Goal: Information Seeking & Learning: Understand process/instructions

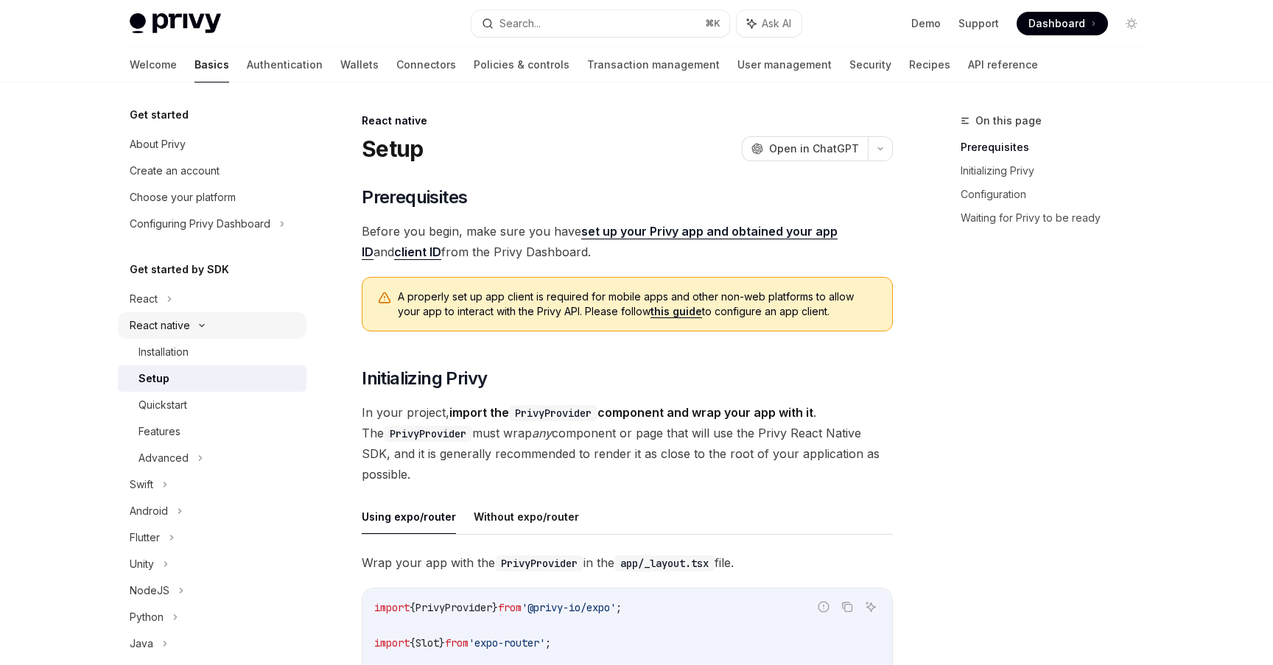
click at [181, 322] on div "React native" at bounding box center [160, 326] width 60 height 18
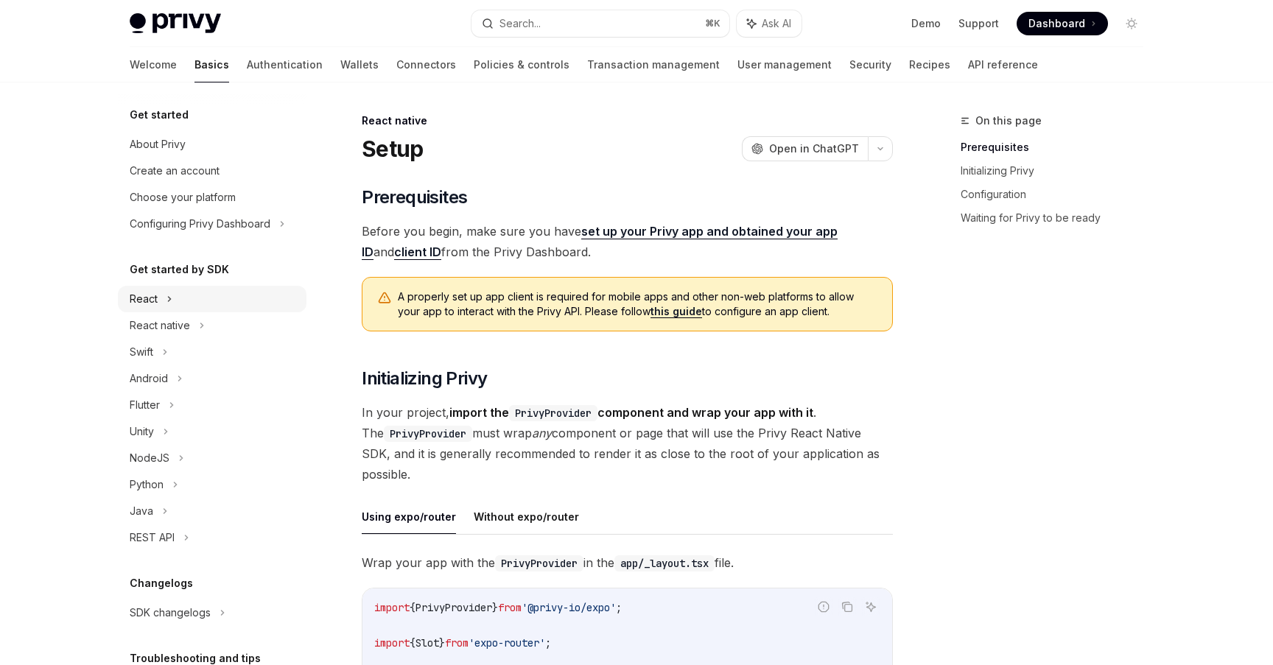
click at [176, 297] on div "React" at bounding box center [212, 299] width 189 height 27
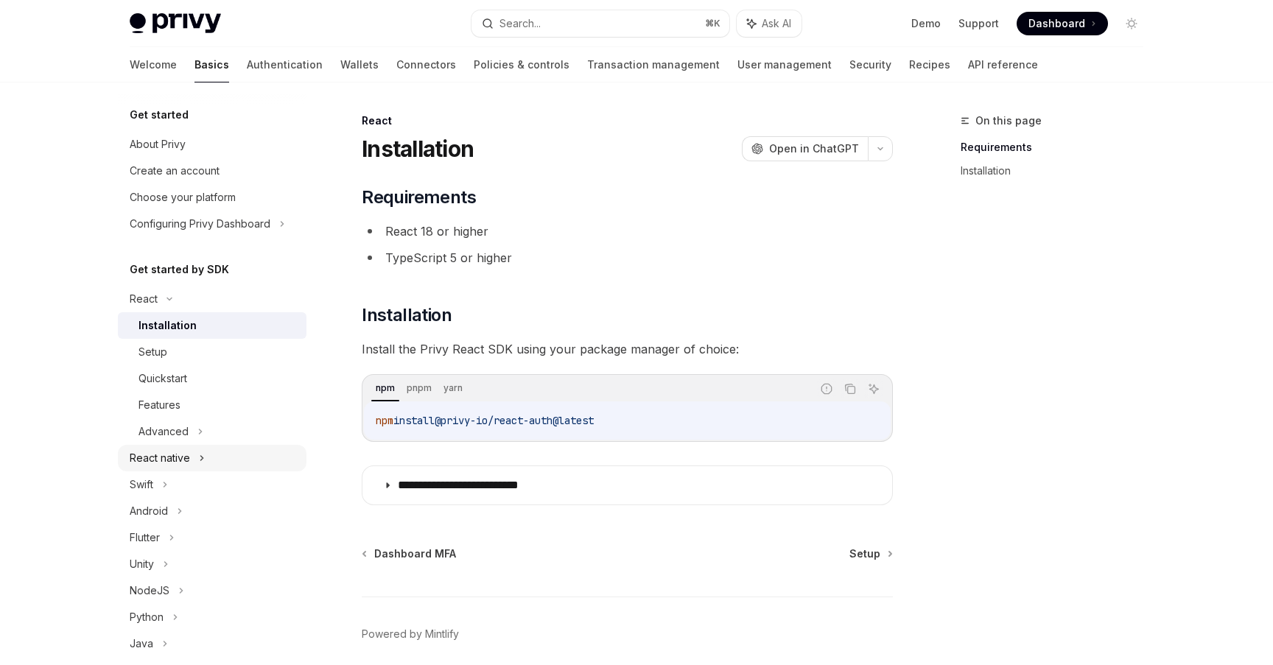
click at [183, 457] on div "React native" at bounding box center [160, 458] width 60 height 18
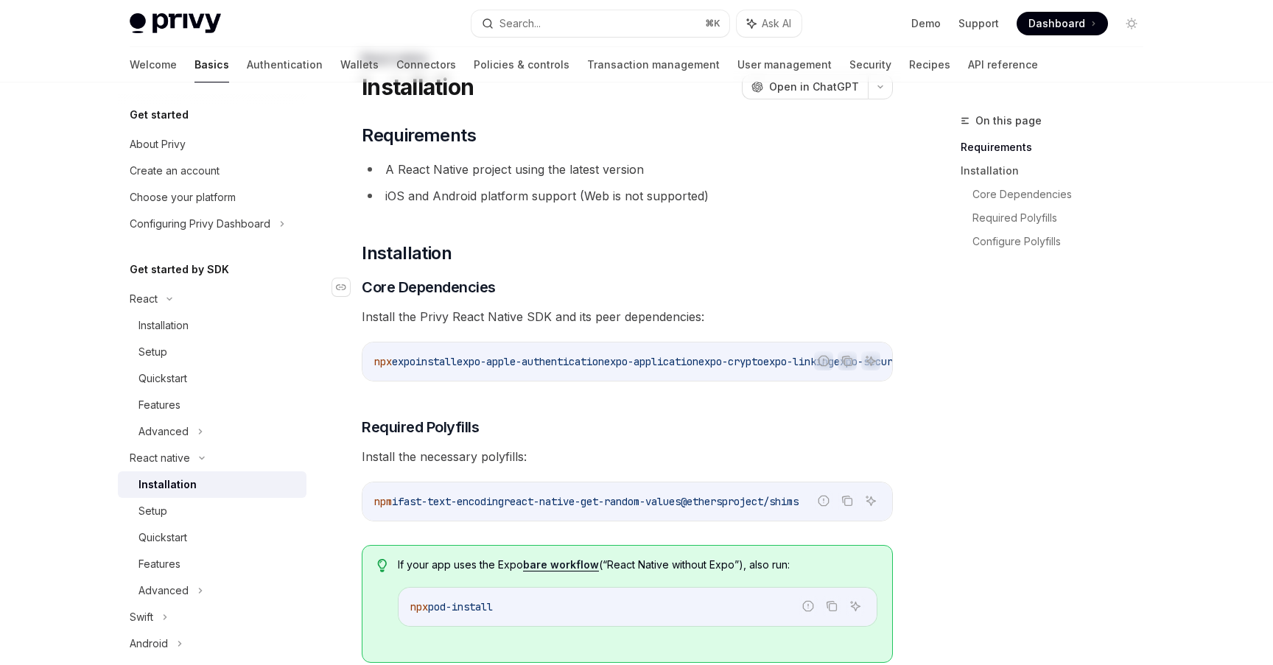
scroll to position [69, 0]
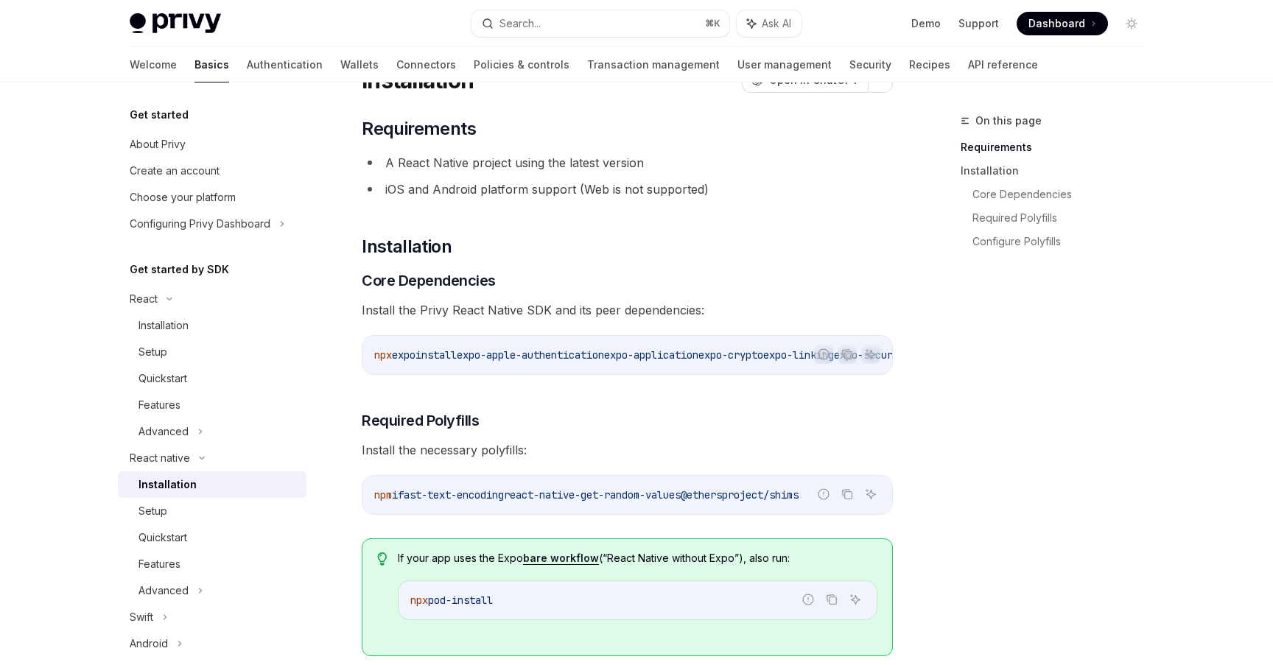
click at [481, 307] on span "Install the Privy React Native SDK and its peer dependencies:" at bounding box center [627, 310] width 531 height 21
click at [582, 307] on span "Install the Privy React Native SDK and its peer dependencies:" at bounding box center [627, 310] width 531 height 21
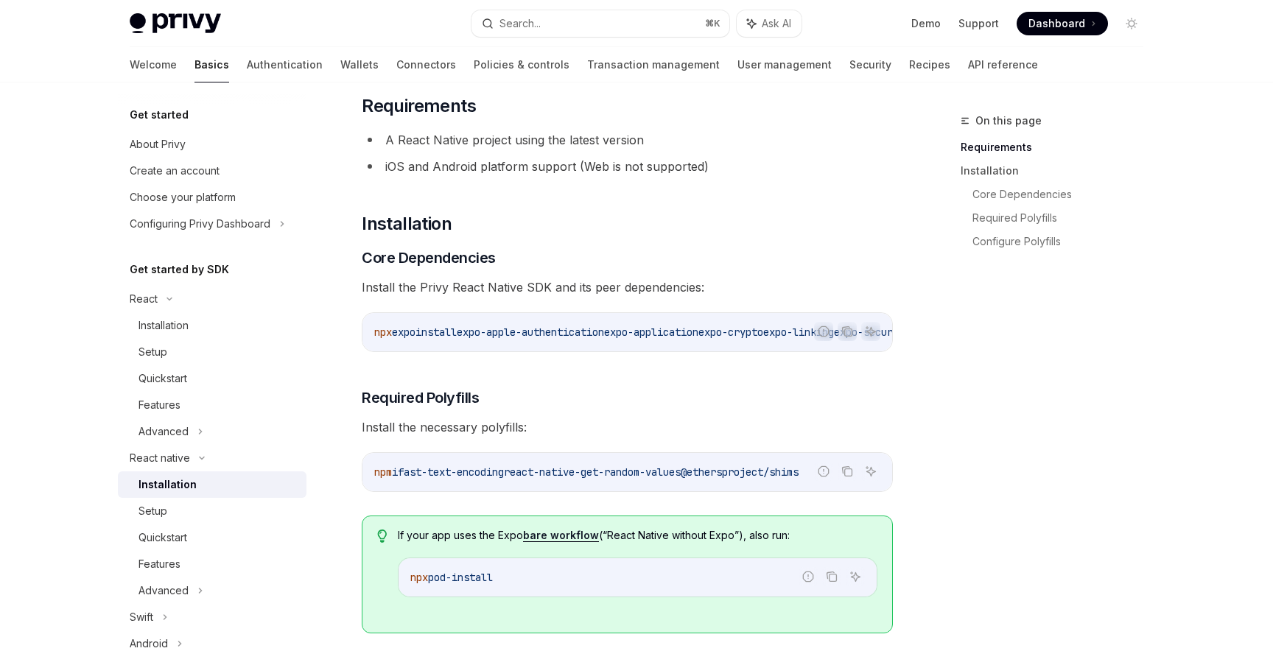
scroll to position [0, 0]
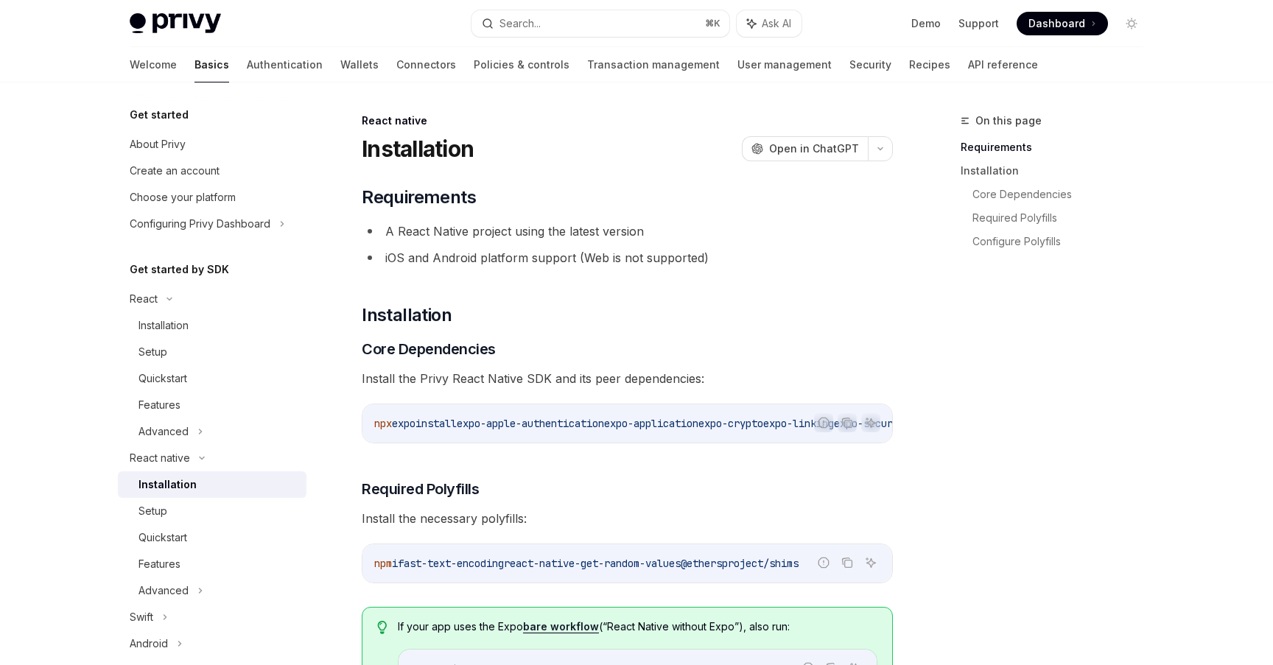
click at [616, 239] on li "A React Native project using the latest version" at bounding box center [627, 231] width 531 height 21
click at [178, 432] on div "Advanced" at bounding box center [164, 432] width 50 height 18
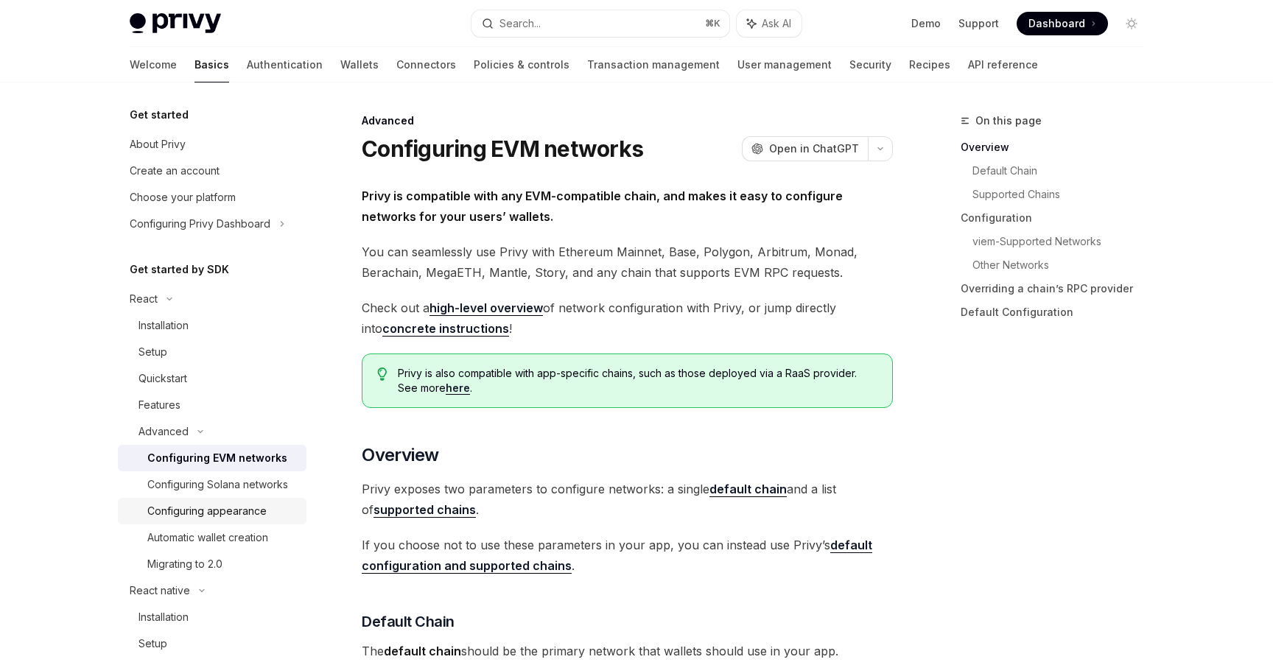
click at [214, 512] on div "Configuring appearance" at bounding box center [206, 511] width 119 height 18
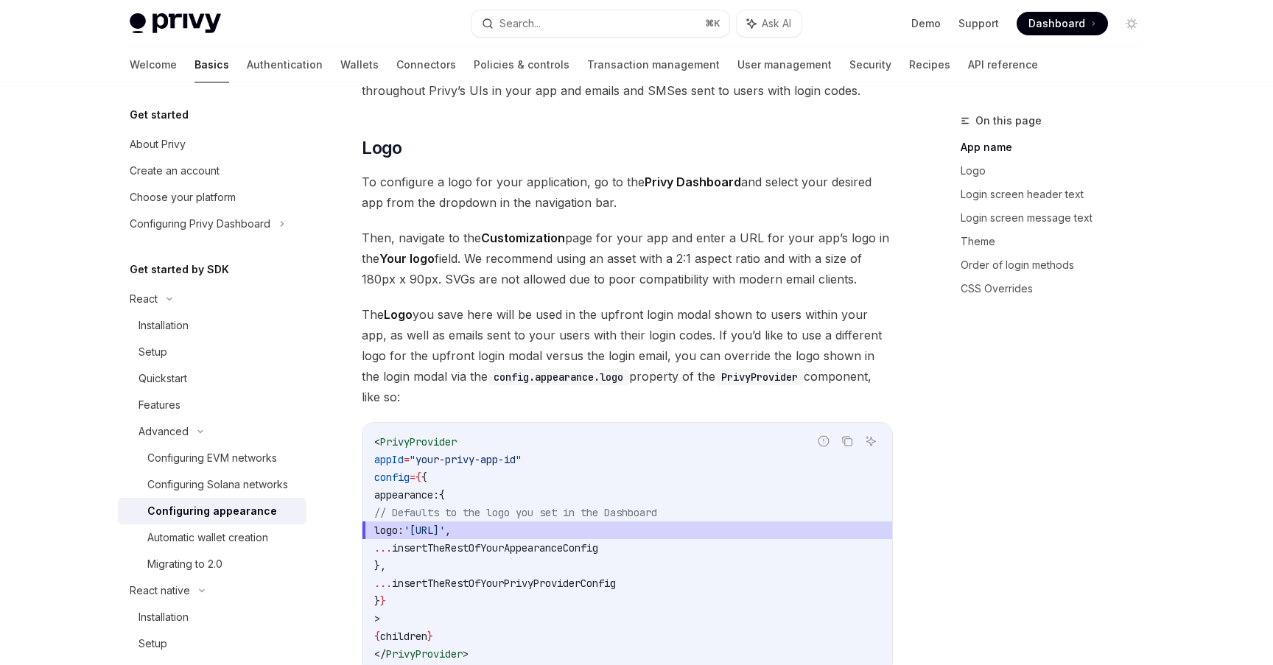
scroll to position [464, 0]
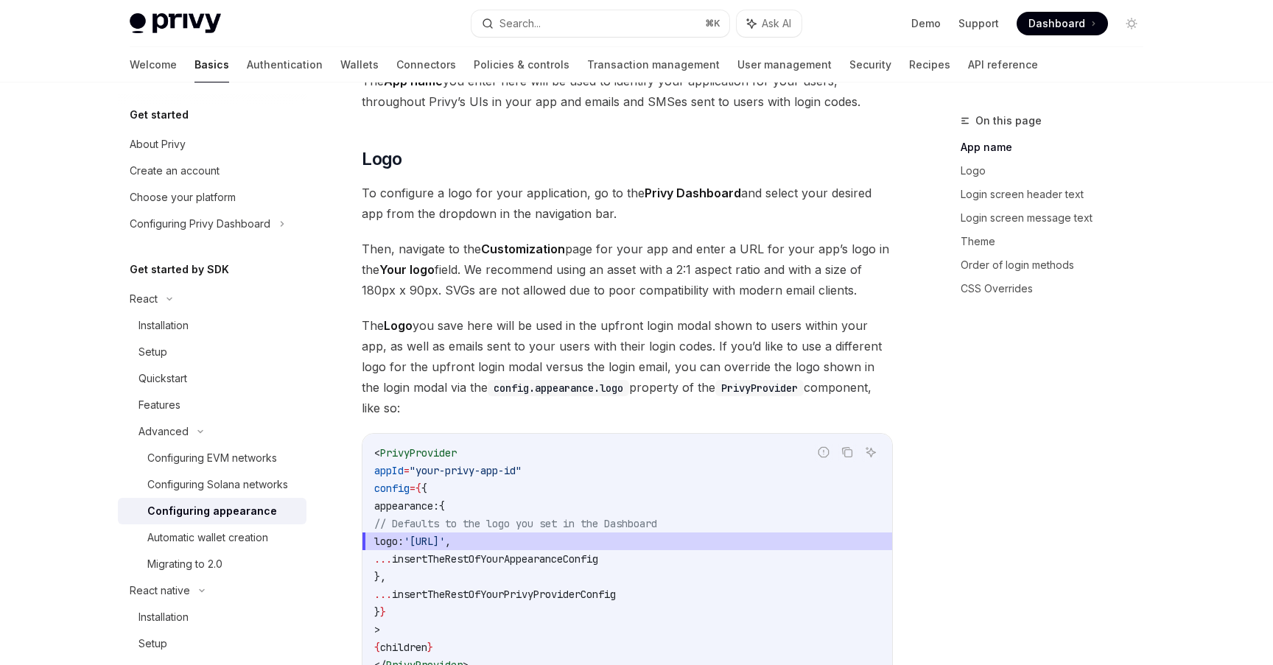
click at [631, 259] on span "Then, navigate to the Customization page for your app and enter a URL for your …" at bounding box center [627, 270] width 531 height 62
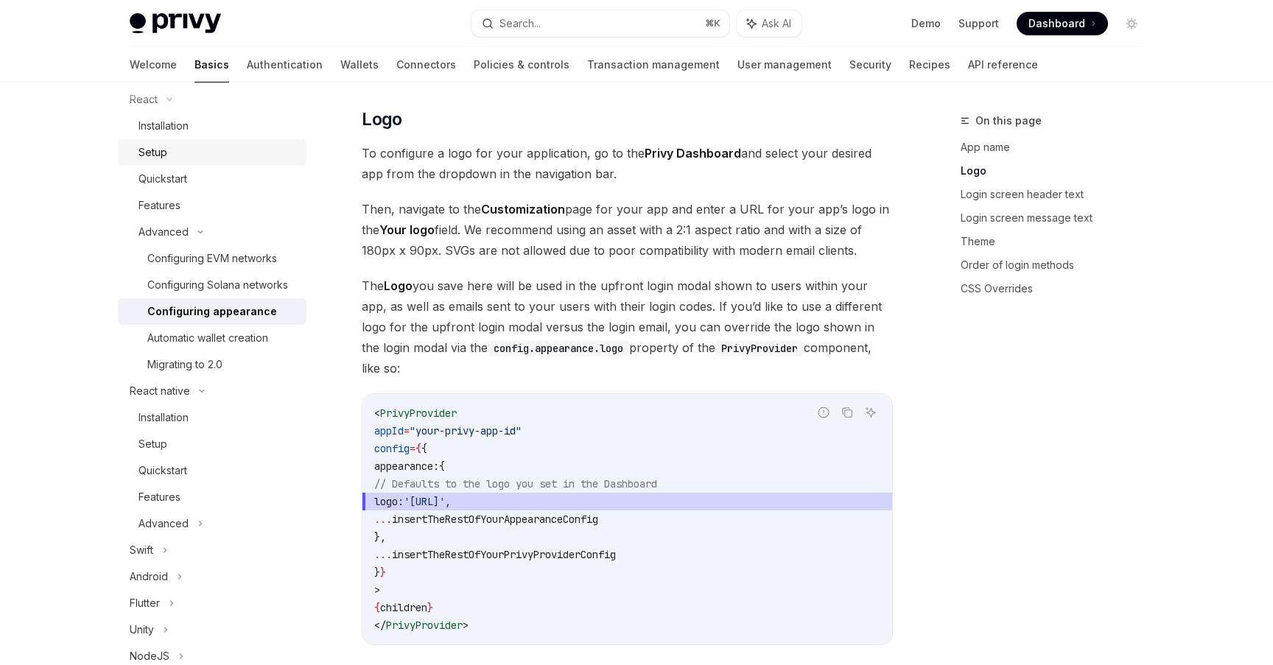
scroll to position [203, 0]
click at [164, 524] on div "Advanced" at bounding box center [164, 521] width 50 height 18
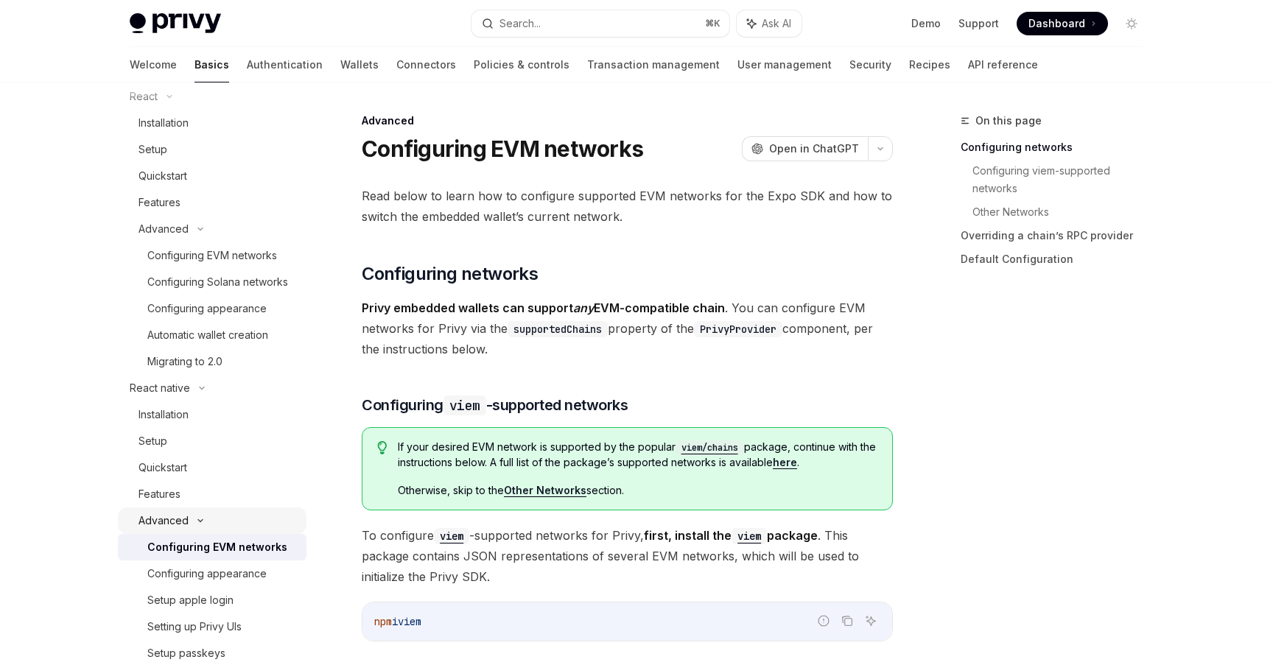
scroll to position [255, 0]
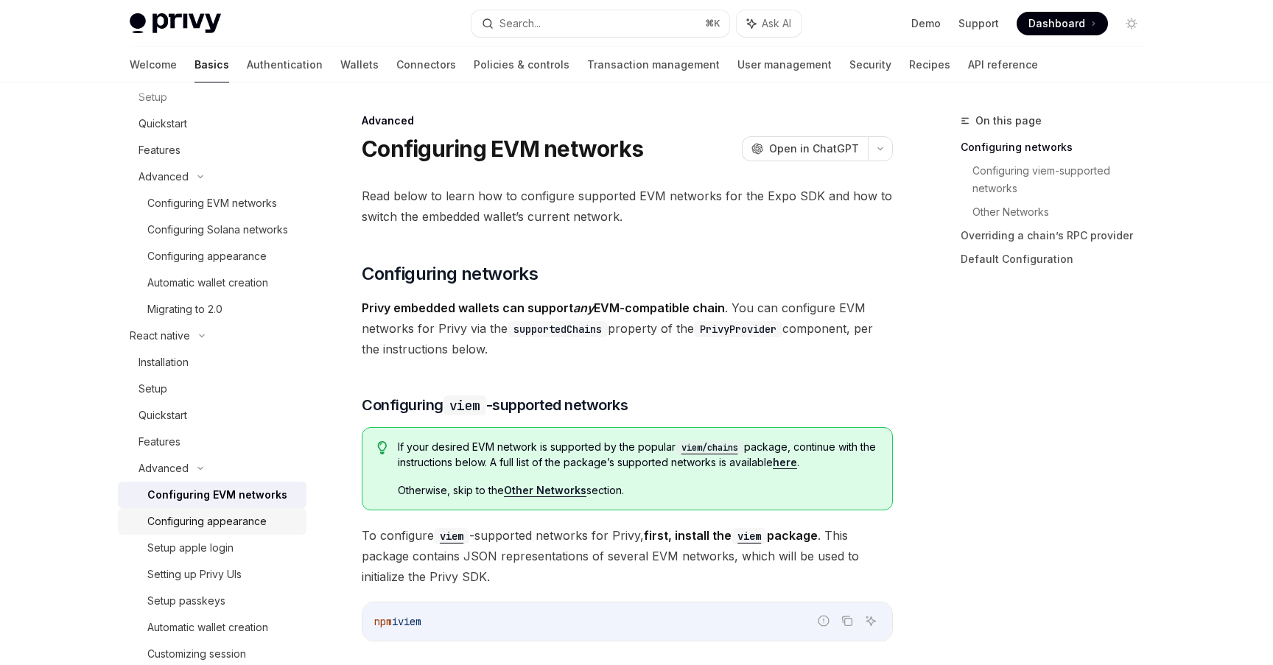
click at [234, 525] on div "Configuring appearance" at bounding box center [206, 522] width 119 height 18
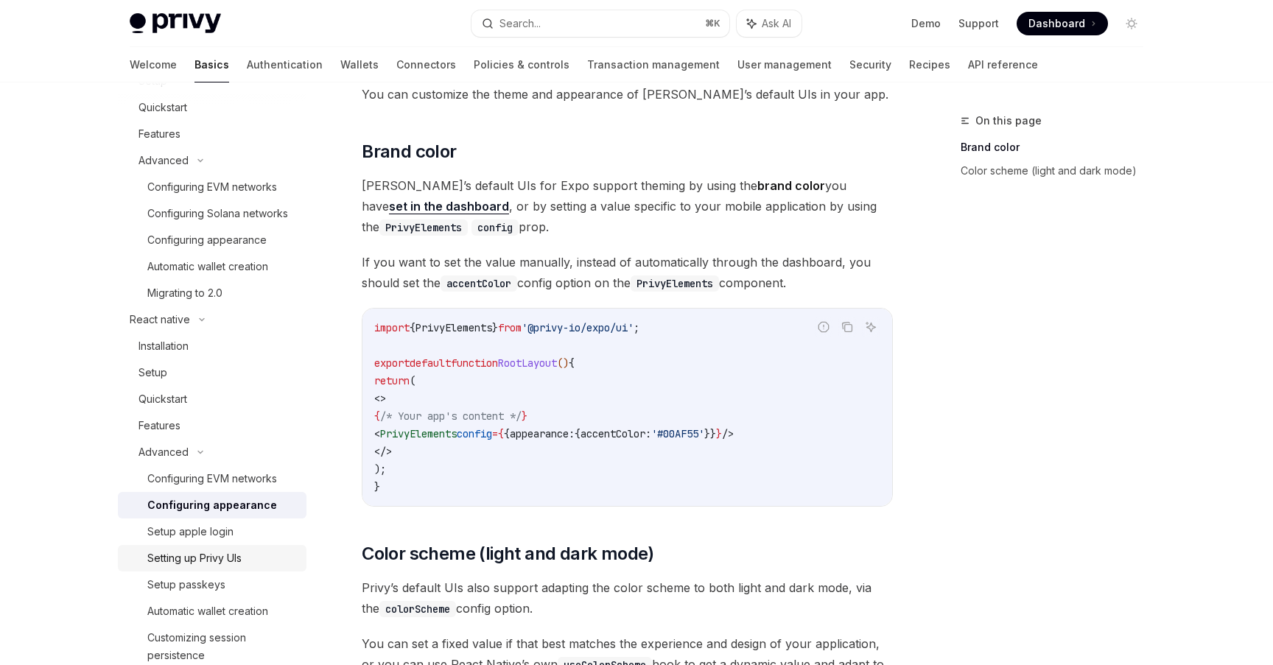
scroll to position [237, 0]
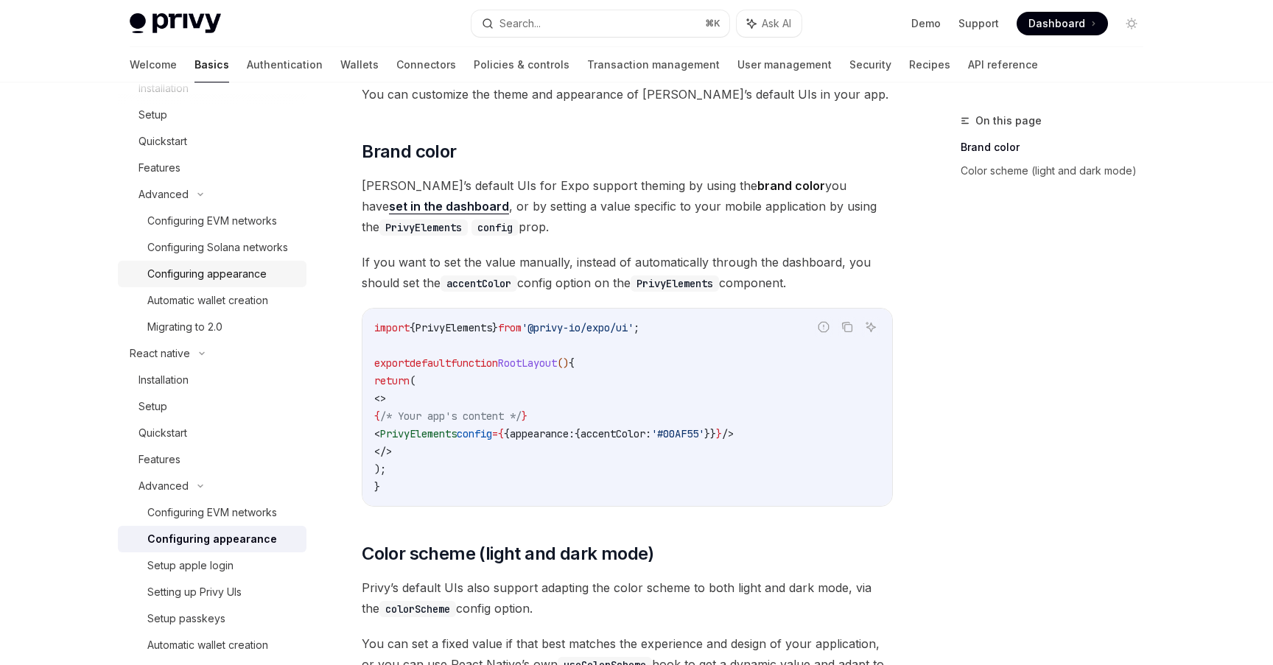
click at [213, 272] on div "Configuring appearance" at bounding box center [206, 274] width 119 height 18
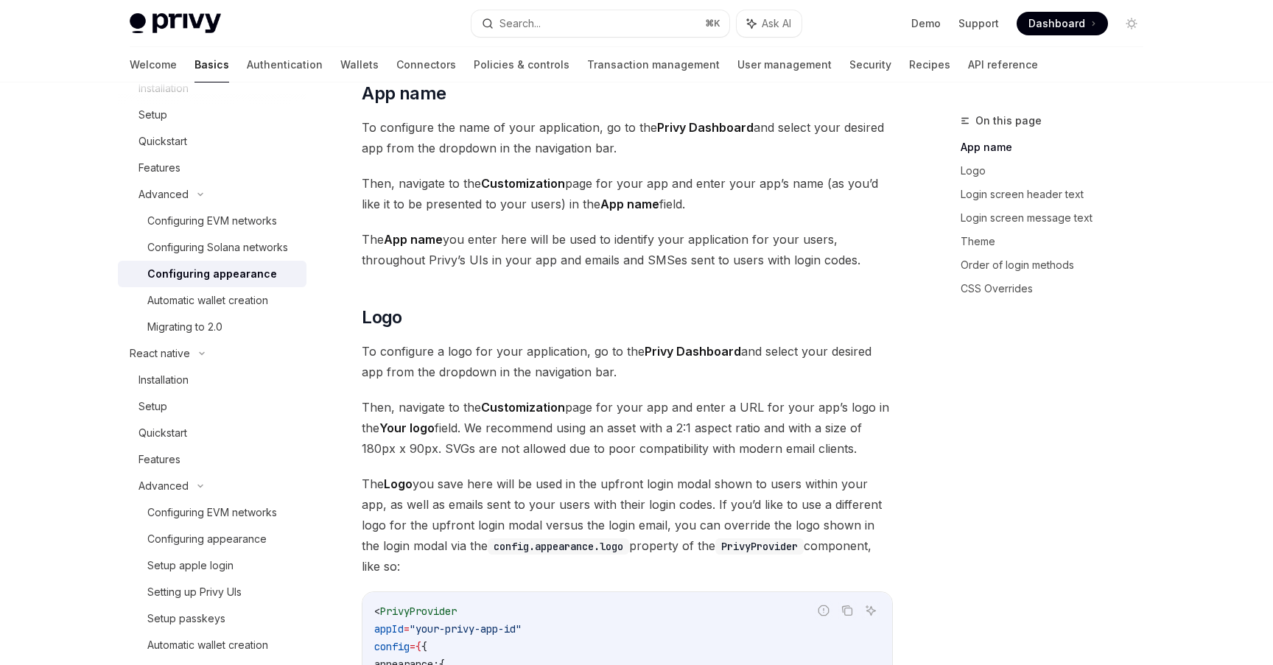
scroll to position [317, 0]
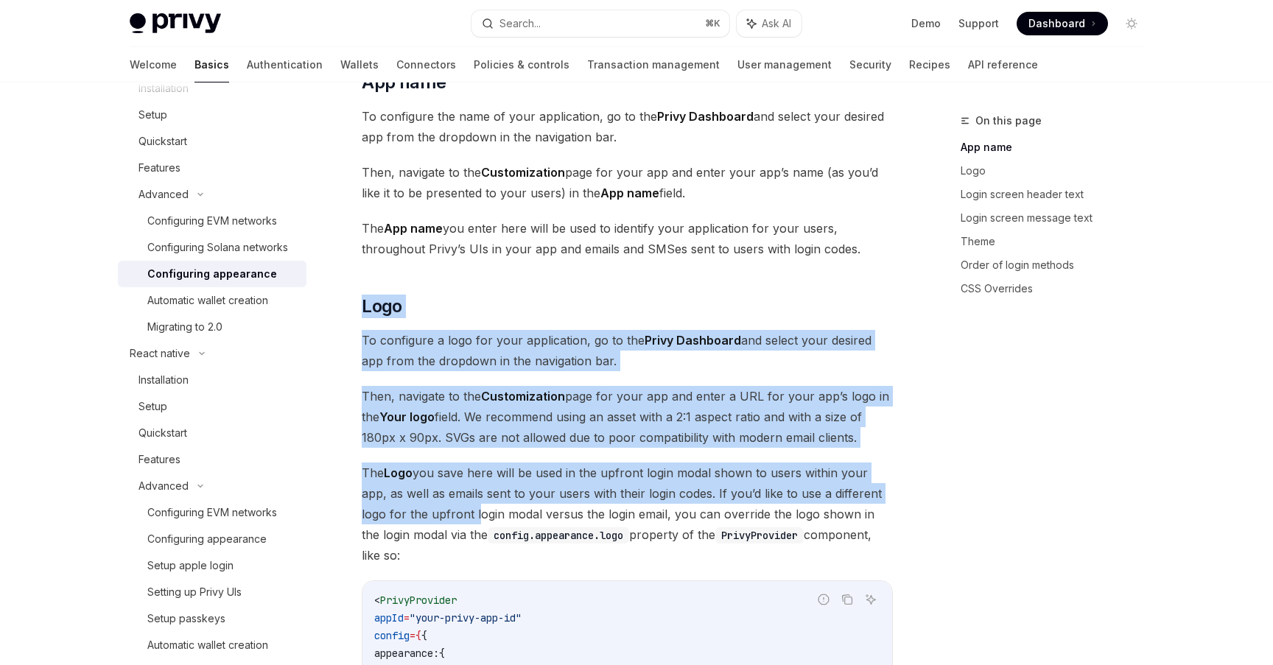
drag, startPoint x: 371, startPoint y: 287, endPoint x: 446, endPoint y: 505, distance: 230.4
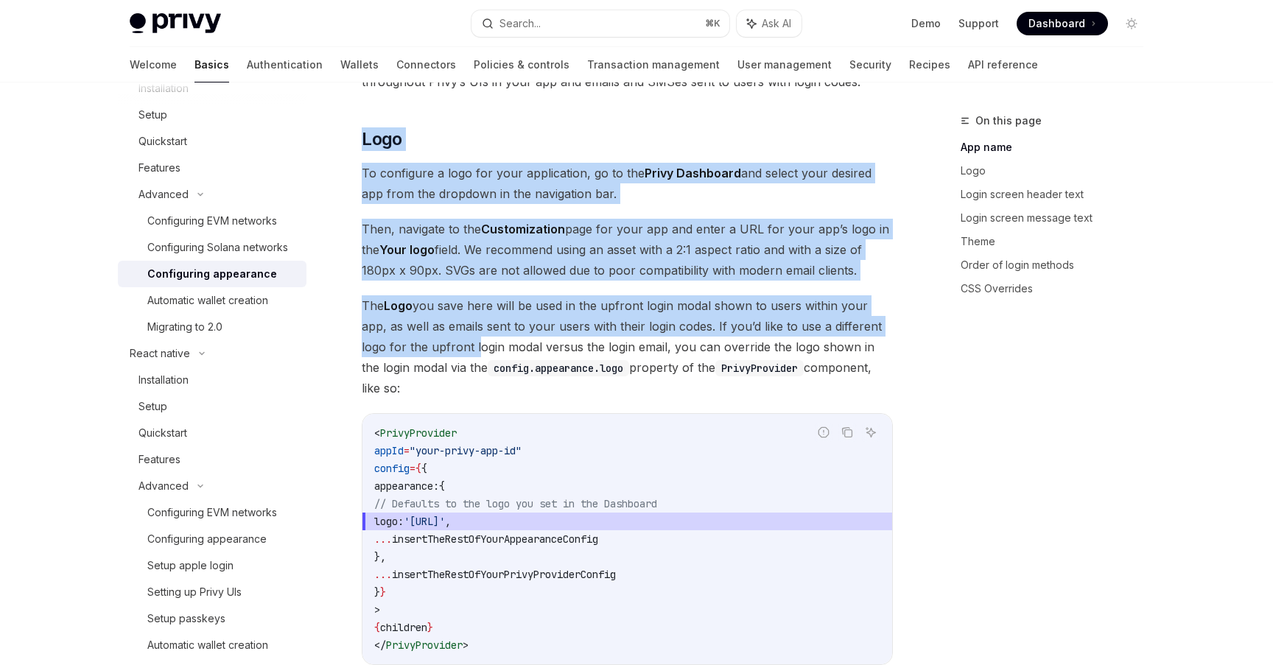
scroll to position [491, 0]
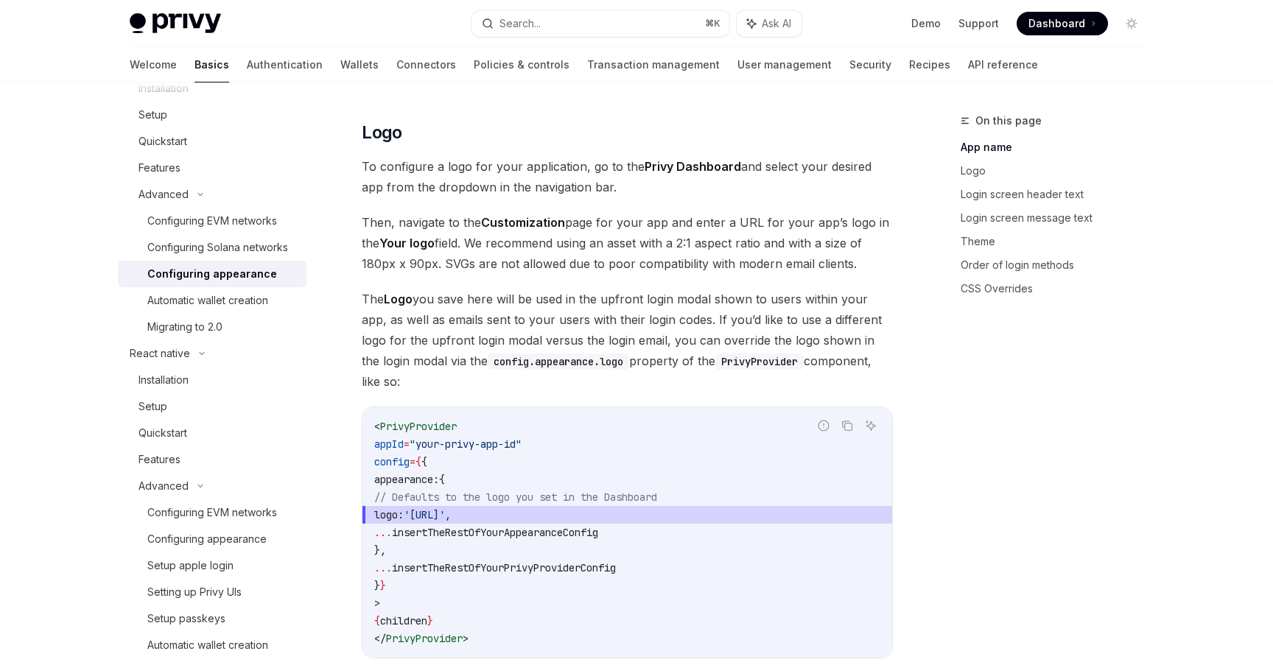
click at [445, 508] on span "'[URL]'" at bounding box center [424, 514] width 41 height 13
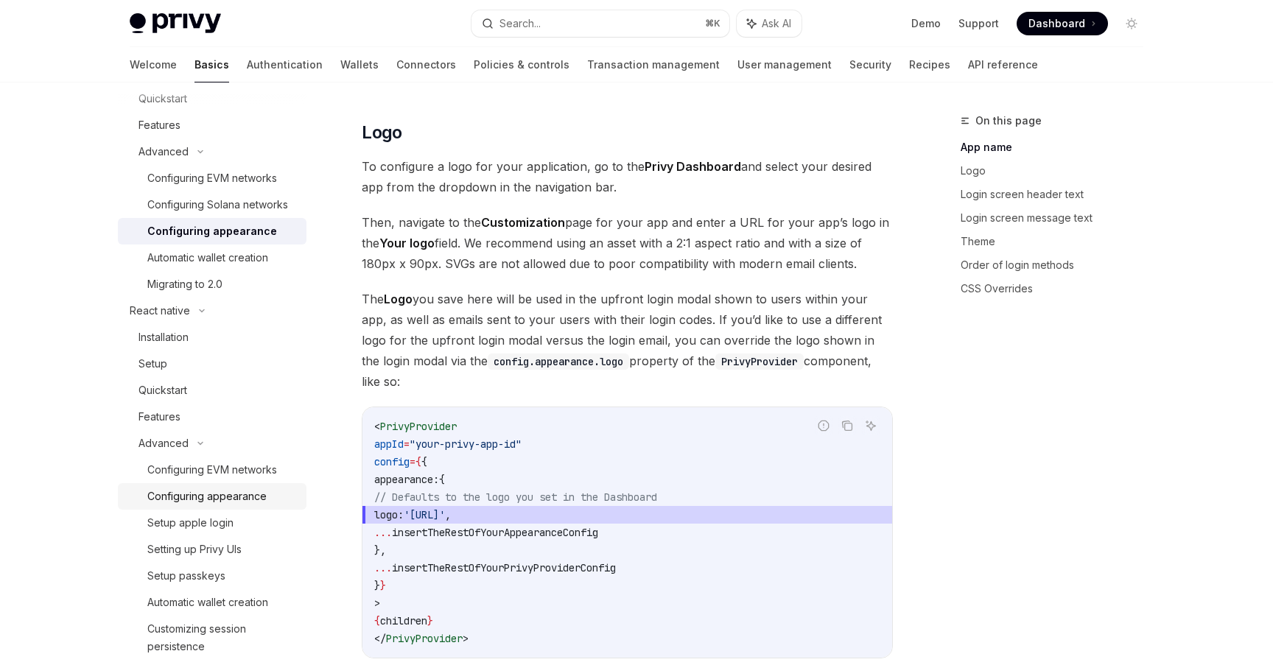
click at [224, 502] on div "Configuring appearance" at bounding box center [206, 497] width 119 height 18
type textarea "*"
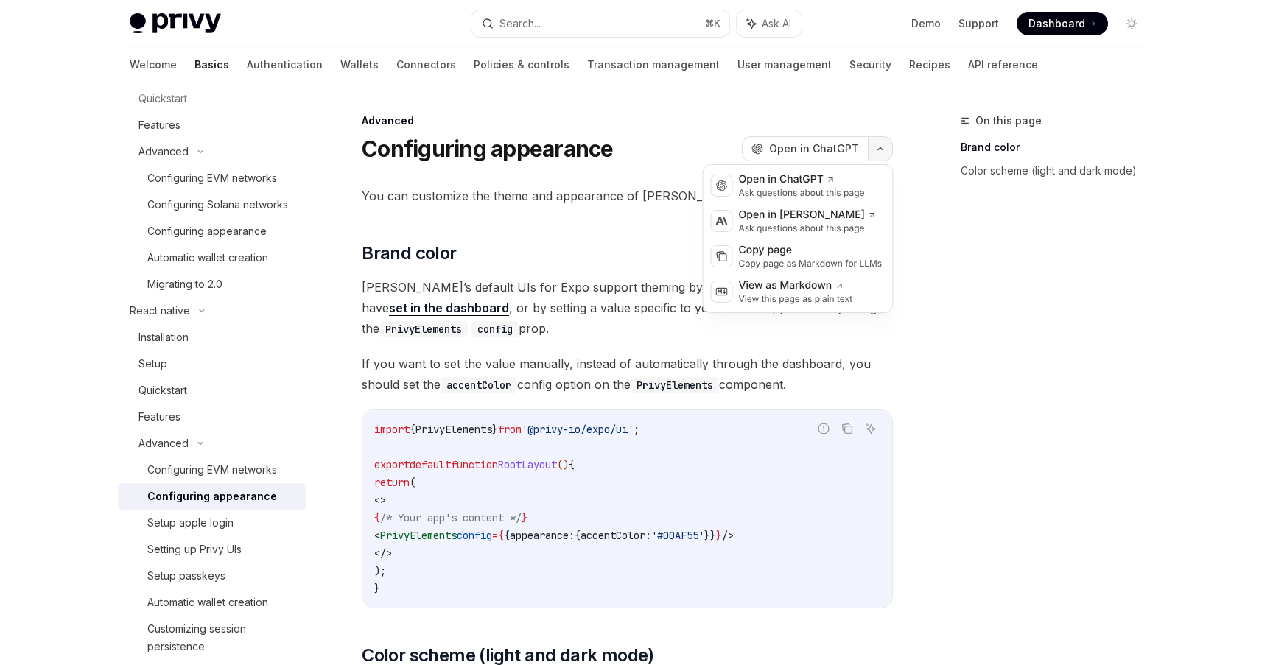
click at [880, 148] on icon "button" at bounding box center [881, 149] width 18 height 6
click at [946, 209] on div "On this page Brand color Color scheme (light and dark mode)" at bounding box center [1043, 388] width 224 height 553
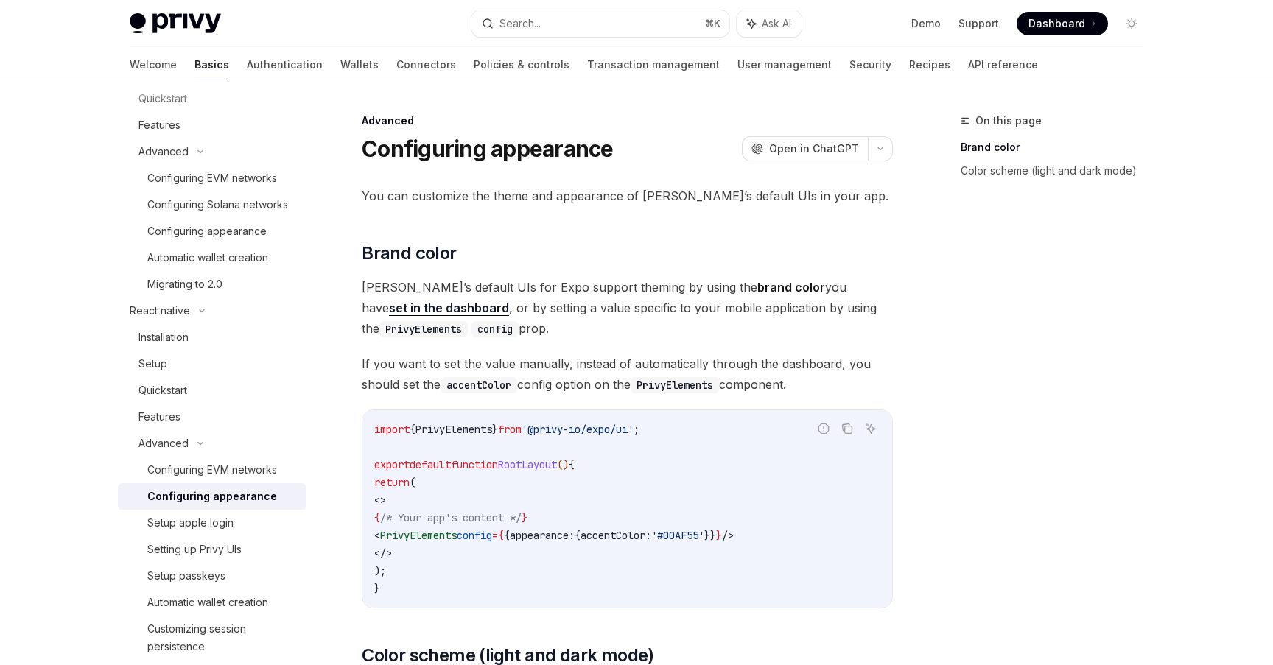
click at [634, 287] on span "Privy’s default UIs for Expo support theming by using the brand color you have …" at bounding box center [627, 308] width 531 height 62
click at [653, 307] on span "Privy’s default UIs for Expo support theming by using the brand color you have …" at bounding box center [627, 308] width 531 height 62
click at [697, 315] on span "Privy’s default UIs for Expo support theming by using the brand color you have …" at bounding box center [627, 308] width 531 height 62
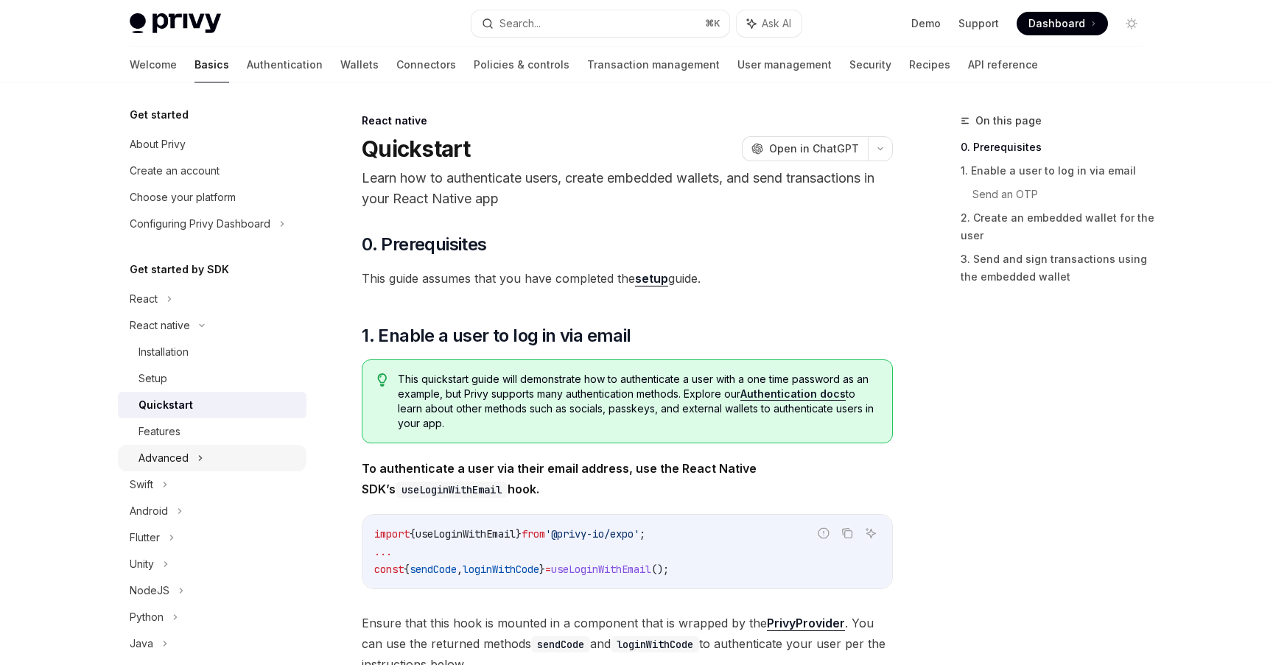
click at [196, 454] on div "Advanced" at bounding box center [212, 458] width 189 height 27
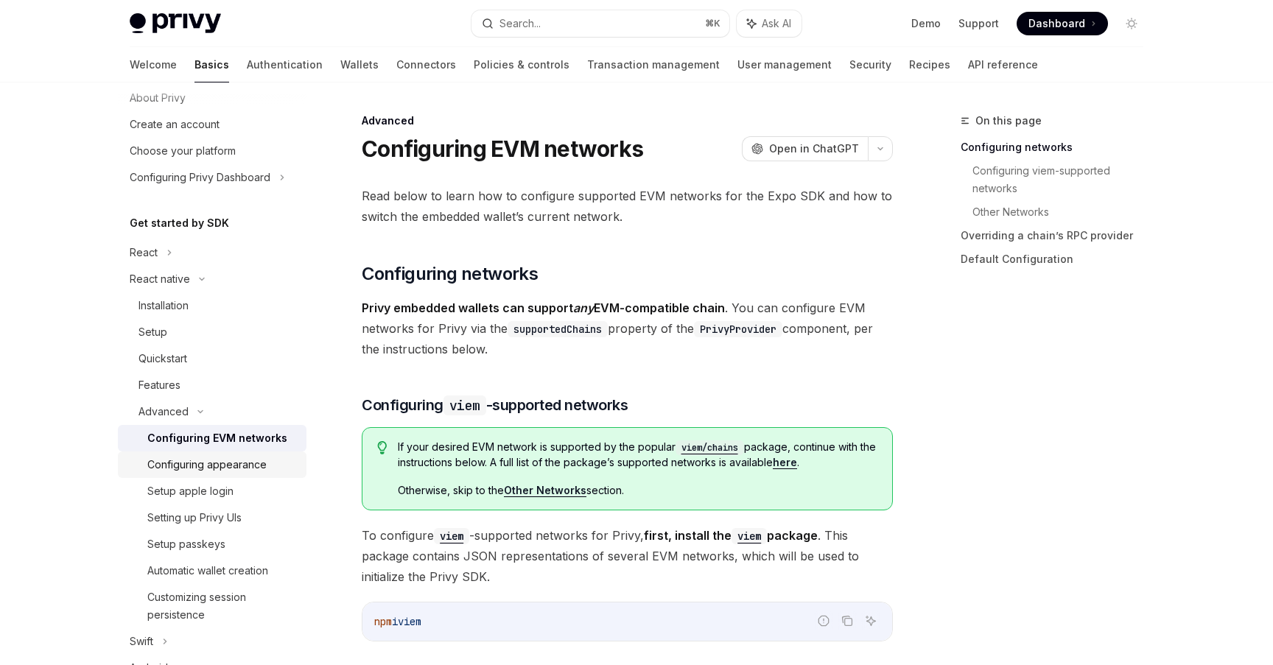
scroll to position [57, 0]
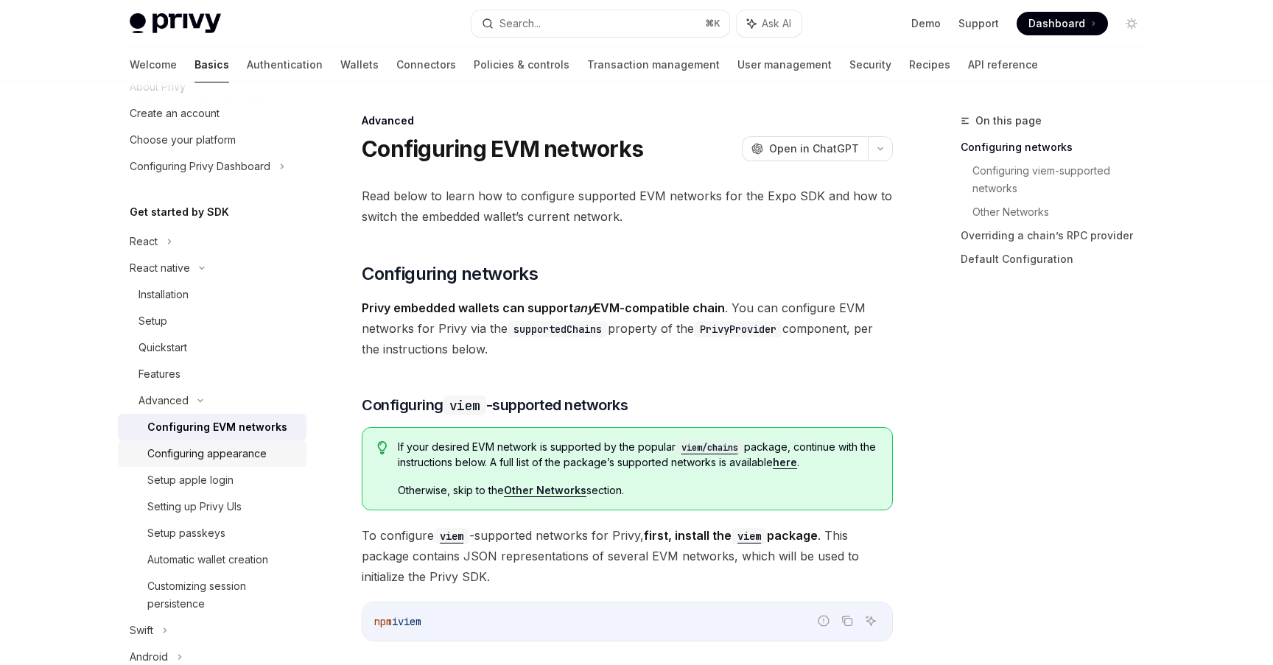
click at [209, 454] on div "Configuring appearance" at bounding box center [206, 454] width 119 height 18
type textarea "*"
